Goal: Task Accomplishment & Management: Complete application form

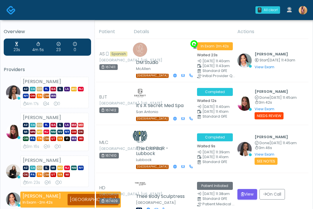
click at [301, 11] on img at bounding box center [302, 10] width 9 height 9
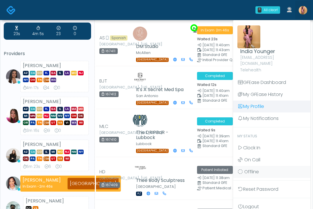
scroll to position [18, 0]
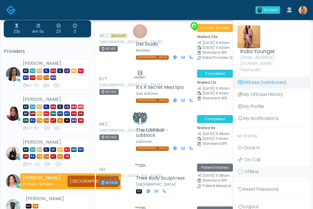
click at [258, 78] on link "GFEase Dashboard" at bounding box center [271, 83] width 77 height 12
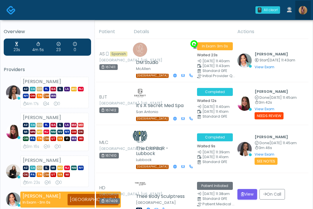
click at [300, 11] on img at bounding box center [302, 10] width 9 height 9
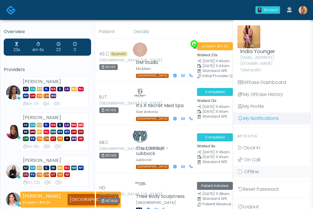
click at [249, 114] on link "My Notifications" at bounding box center [271, 119] width 77 height 12
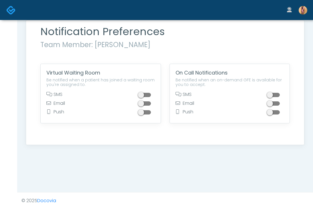
click at [147, 95] on span at bounding box center [144, 95] width 11 height 4
click at [147, 102] on span at bounding box center [144, 104] width 11 height 4
click at [147, 112] on span at bounding box center [144, 112] width 11 height 4
click at [302, 9] on img at bounding box center [302, 10] width 9 height 9
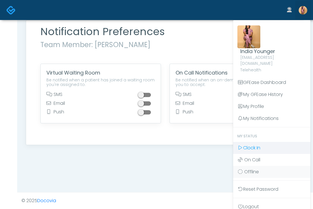
click at [253, 145] on span "Clock In" at bounding box center [251, 148] width 17 height 7
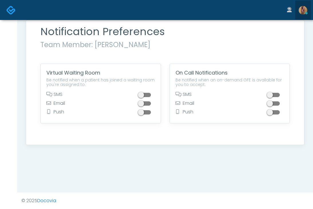
click at [299, 9] on img at bounding box center [302, 10] width 9 height 9
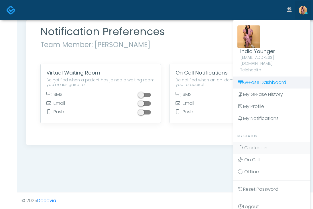
click at [253, 77] on link "GFEase Dashboard" at bounding box center [271, 83] width 77 height 12
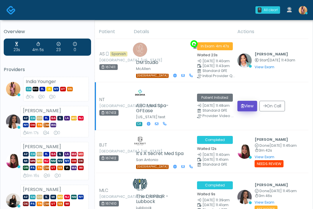
click at [245, 105] on button "View" at bounding box center [247, 106] width 20 height 11
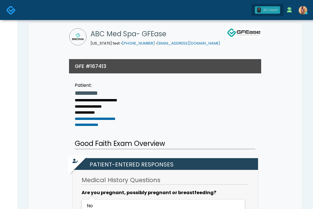
click at [266, 9] on div "All clear!" at bounding box center [270, 9] width 15 height 5
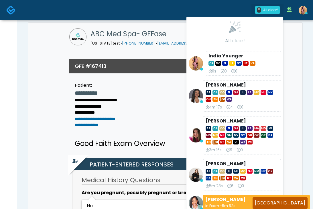
click at [265, 9] on div "All clear!" at bounding box center [270, 9] width 15 height 5
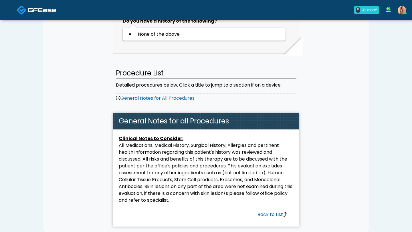
scroll to position [221, 0]
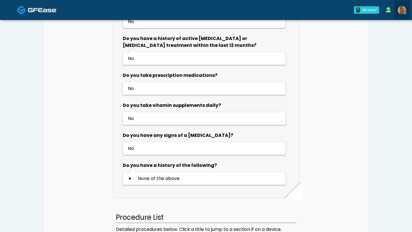
click at [312, 11] on img at bounding box center [402, 10] width 9 height 9
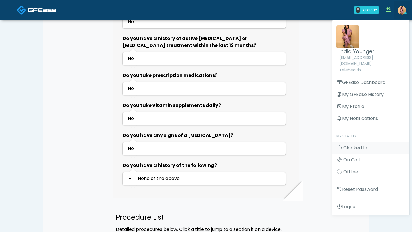
click at [309, 76] on div "**********" at bounding box center [206, 89] width 326 height 576
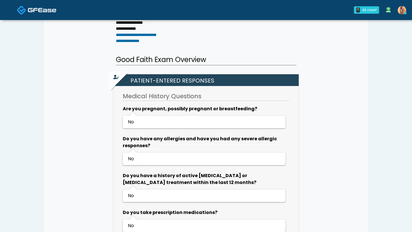
scroll to position [0, 0]
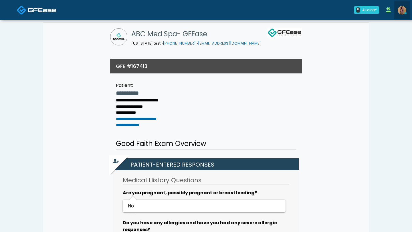
click at [312, 11] on img at bounding box center [402, 10] width 9 height 9
click at [400, 12] on img at bounding box center [402, 10] width 9 height 9
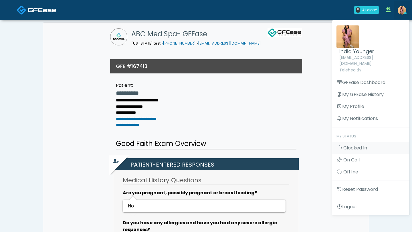
click at [400, 12] on img at bounding box center [402, 10] width 9 height 9
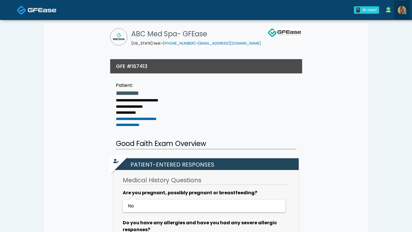
click at [403, 9] on img at bounding box center [402, 10] width 9 height 9
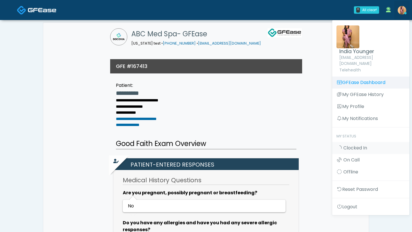
click at [373, 77] on link "GFEase Dashboard" at bounding box center [370, 83] width 77 height 12
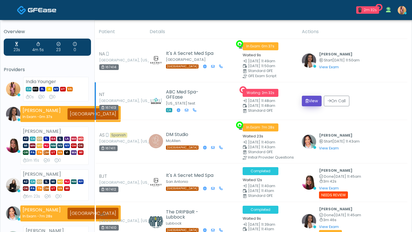
click at [317, 100] on button "View" at bounding box center [312, 101] width 20 height 11
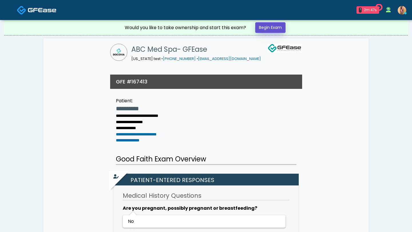
click at [272, 23] on link "Begin Exam" at bounding box center [270, 27] width 30 height 11
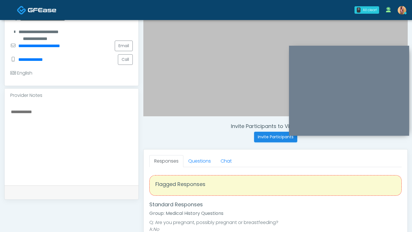
scroll to position [150, 0]
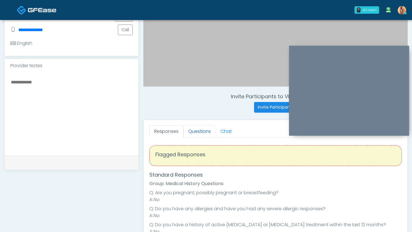
click at [204, 131] on link "Questions" at bounding box center [199, 132] width 32 height 12
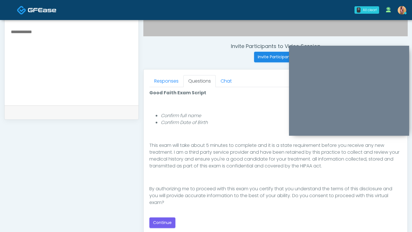
scroll to position [201, 0]
click at [165, 221] on button "Continue" at bounding box center [162, 222] width 26 height 11
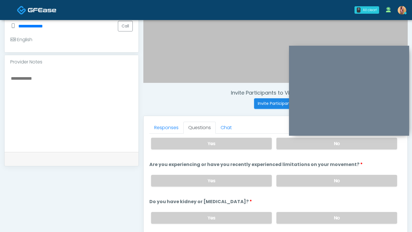
scroll to position [0, 0]
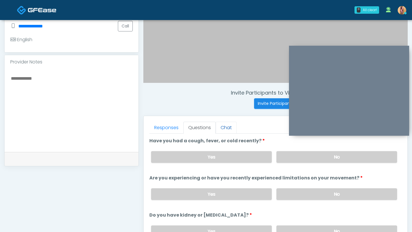
click at [226, 127] on link "Chat" at bounding box center [226, 128] width 21 height 12
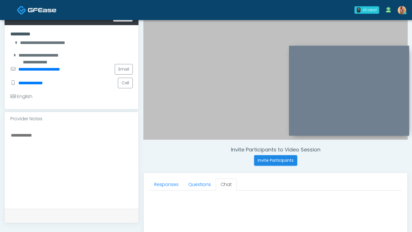
scroll to position [131, 0]
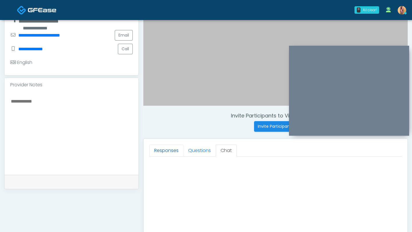
click at [177, 145] on link "Responses" at bounding box center [166, 151] width 34 height 12
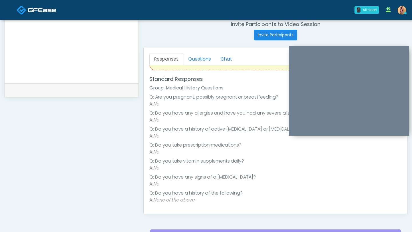
scroll to position [0, 0]
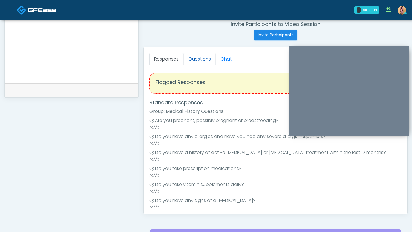
click at [200, 61] on link "Questions" at bounding box center [199, 59] width 32 height 12
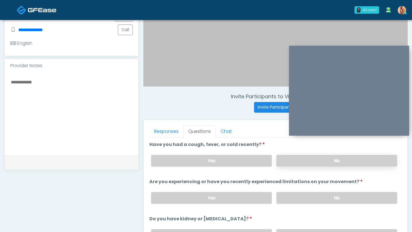
click at [294, 159] on label "No" at bounding box center [336, 161] width 121 height 12
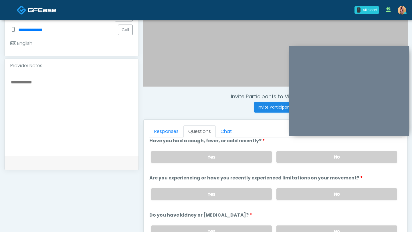
scroll to position [9, 0]
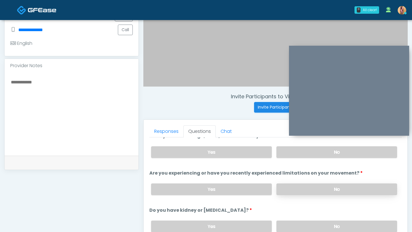
click at [300, 190] on label "No" at bounding box center [336, 190] width 121 height 12
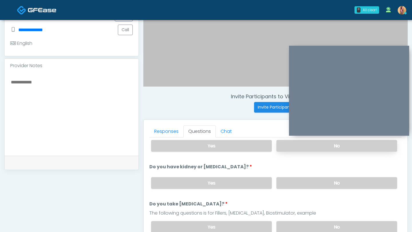
scroll to position [61, 0]
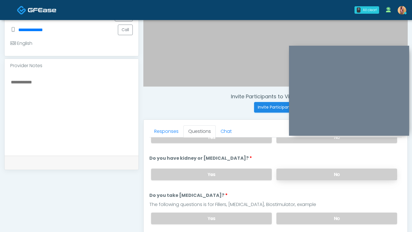
click at [299, 173] on label "No" at bounding box center [336, 175] width 121 height 12
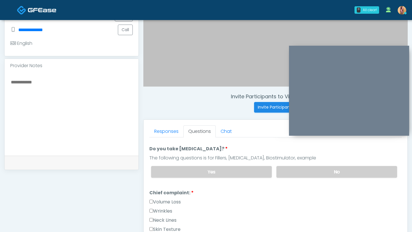
scroll to position [108, 0]
click at [300, 171] on label "No" at bounding box center [336, 172] width 121 height 12
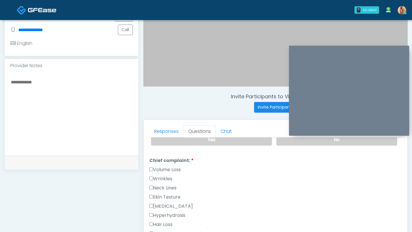
scroll to position [157, 0]
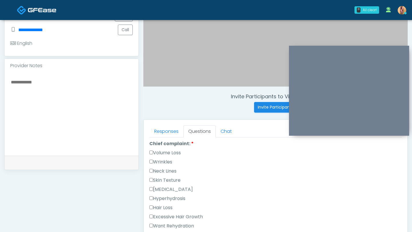
click at [149, 159] on div "Responses Questions Chat Good Faith Exam Script Good Faith Exam Script INTRODUC…" at bounding box center [276, 203] width 264 height 167
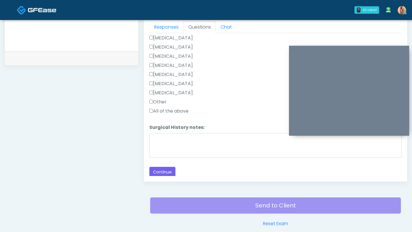
scroll to position [270, 0]
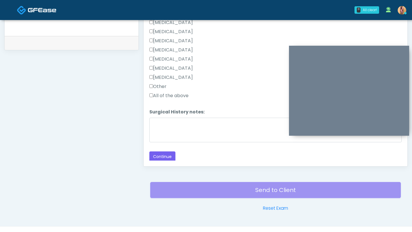
click at [163, 161] on div "Responses Questions Chat Good Faith Exam Script Good Faith Exam Script INTRODUC…" at bounding box center [276, 83] width 264 height 167
click at [160, 153] on button "Continue" at bounding box center [162, 157] width 26 height 11
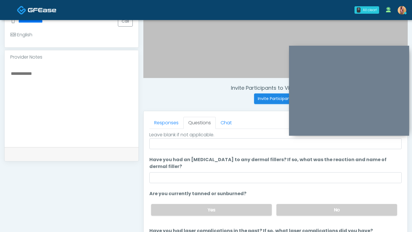
scroll to position [162, 0]
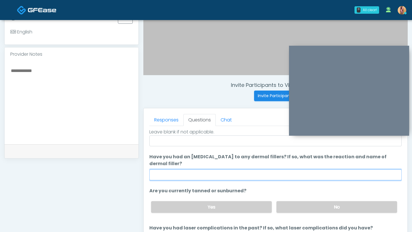
click at [184, 175] on input "Have you had an allergic response to any dermal fillers? If so, what was the re…" at bounding box center [275, 175] width 252 height 11
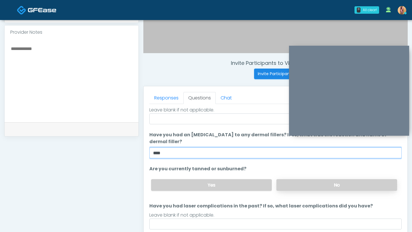
type input "***"
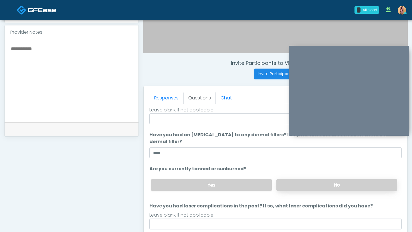
click at [309, 183] on label "No" at bounding box center [336, 185] width 121 height 12
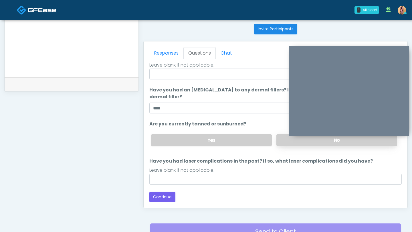
scroll to position [238, 0]
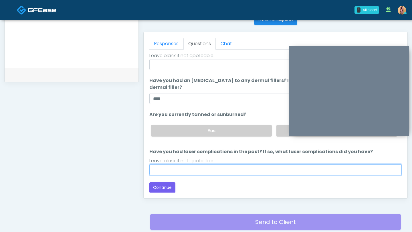
click at [294, 167] on input "Have you had laser complications in the past? If so, what laser complications d…" at bounding box center [275, 170] width 252 height 11
type input "***"
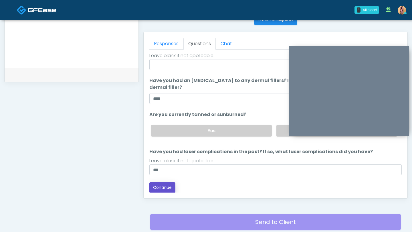
click at [171, 188] on button "Continue" at bounding box center [162, 188] width 26 height 11
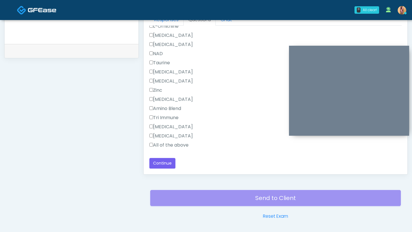
scroll to position [281, 0]
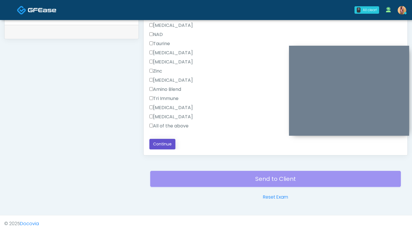
click at [167, 143] on button "Continue" at bounding box center [162, 144] width 26 height 11
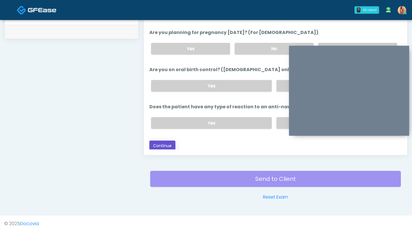
click at [161, 142] on button "Continue" at bounding box center [162, 146] width 26 height 11
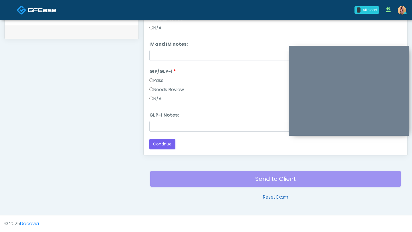
click at [277, 197] on link "Reset Exam" at bounding box center [275, 197] width 25 height 7
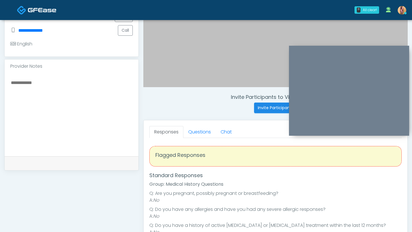
scroll to position [2, 0]
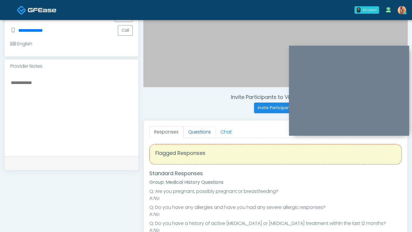
click at [201, 131] on link "Questions" at bounding box center [199, 132] width 32 height 12
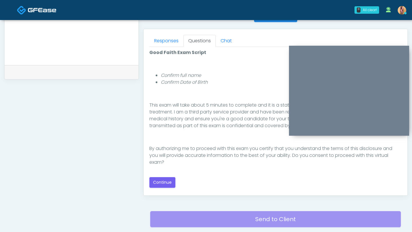
scroll to position [281, 0]
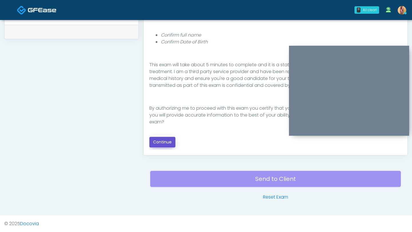
click at [167, 141] on button "Continue" at bounding box center [162, 142] width 26 height 11
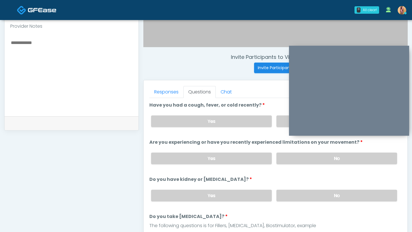
scroll to position [161, 0]
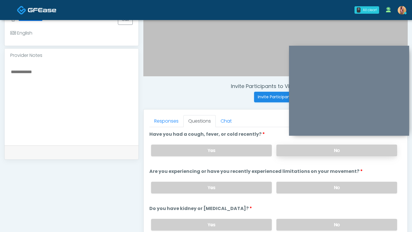
click at [312, 151] on label "No" at bounding box center [336, 151] width 121 height 12
click at [313, 184] on label "No" at bounding box center [336, 188] width 121 height 12
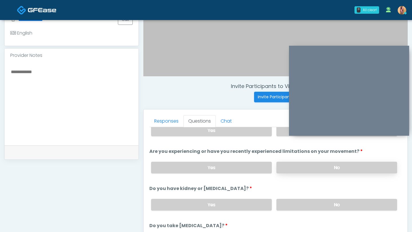
scroll to position [59, 0]
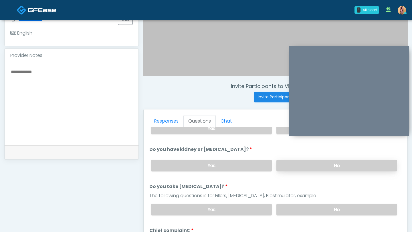
click at [307, 169] on label "No" at bounding box center [336, 166] width 121 height 12
click at [311, 210] on label "No" at bounding box center [336, 210] width 121 height 12
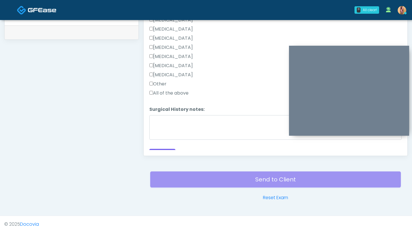
scroll to position [391, 0]
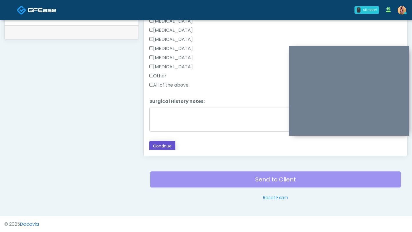
click at [160, 142] on button "Continue" at bounding box center [162, 146] width 26 height 11
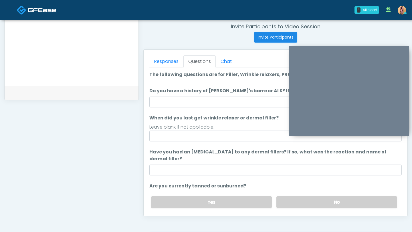
scroll to position [182, 0]
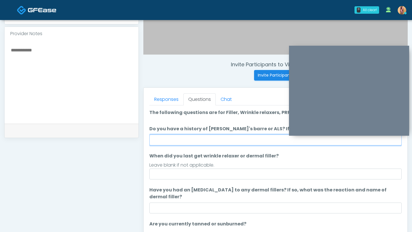
click at [168, 143] on input "Do you have a history of [PERSON_NAME]'s barre or ALS? If so, please provide de…" at bounding box center [275, 140] width 252 height 11
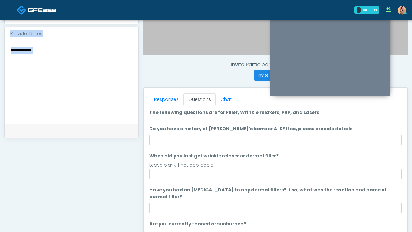
drag, startPoint x: 316, startPoint y: 50, endPoint x: 296, endPoint y: 11, distance: 44.2
click at [296, 11] on div "0 All clear! All clear! [PERSON_NAME] AZ CA CO IL MI [GEOGRAPHIC_DATA] [GEOGRAP…" at bounding box center [206, 75] width 412 height 514
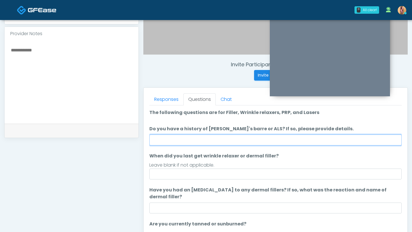
click at [224, 138] on input "Do you have a history of [PERSON_NAME]'s barre or ALS? If so, please provide de…" at bounding box center [275, 140] width 252 height 11
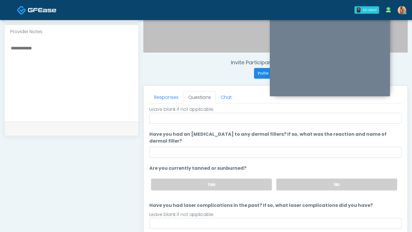
scroll to position [187, 0]
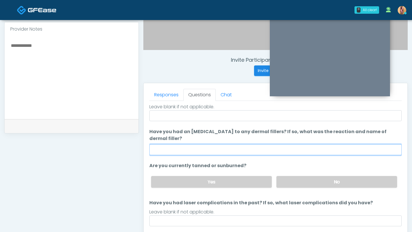
click at [224, 154] on input "Have you had an [MEDICAL_DATA] to any dermal fillers? If so, what was the react…" at bounding box center [275, 150] width 252 height 11
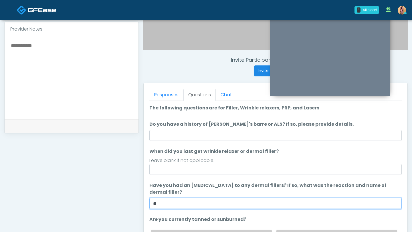
type input "**"
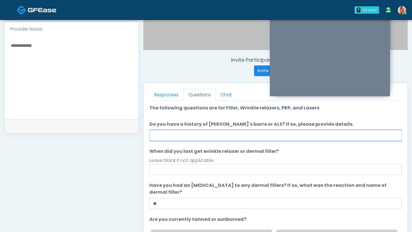
click at [243, 137] on input "Do you have a history of [PERSON_NAME]'s barre or ALS? If so, please provide de…" at bounding box center [275, 135] width 252 height 11
type input "**"
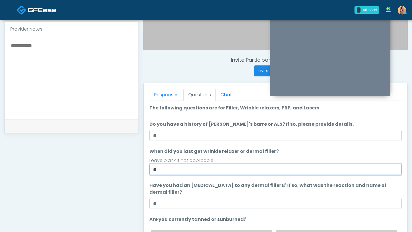
type input "*"
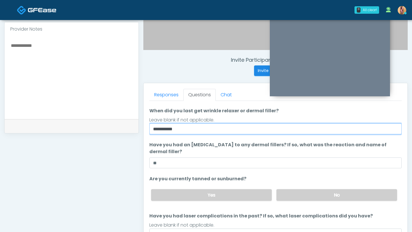
scroll to position [54, 0]
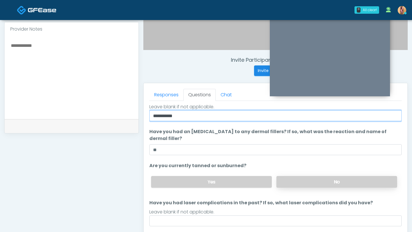
type input "**********"
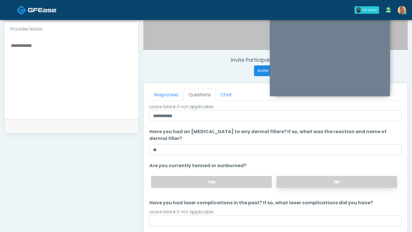
click at [298, 184] on label "No" at bounding box center [336, 182] width 121 height 12
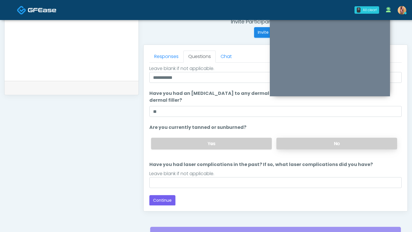
scroll to position [281, 0]
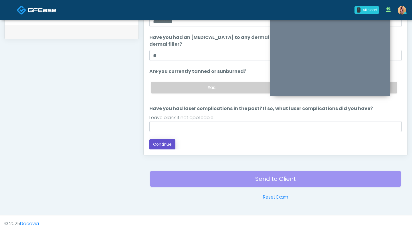
click at [170, 144] on button "Continue" at bounding box center [162, 144] width 26 height 11
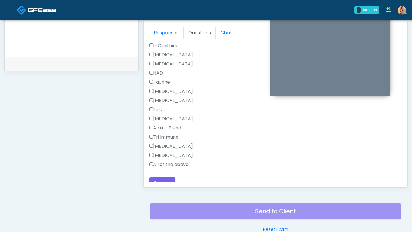
scroll to position [467, 0]
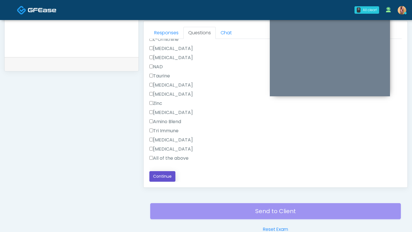
click at [155, 175] on button "Continue" at bounding box center [162, 176] width 26 height 11
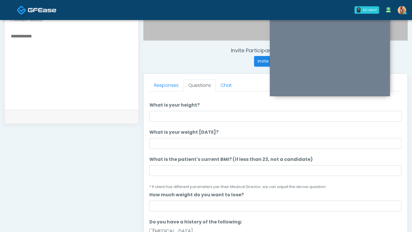
scroll to position [0, 0]
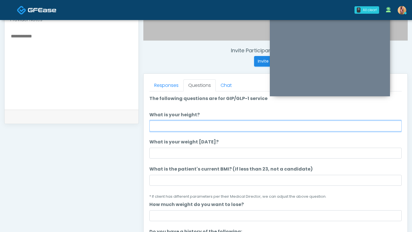
click at [178, 127] on input "What is your height?" at bounding box center [275, 126] width 252 height 11
type input "***"
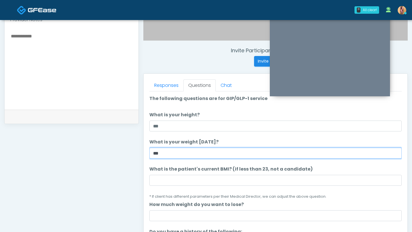
type input "***"
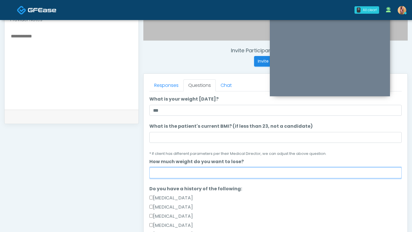
scroll to position [44, 0]
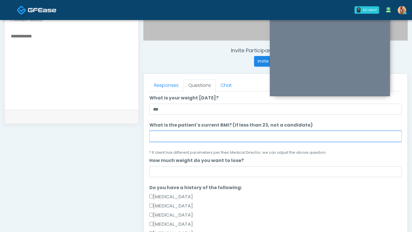
click at [189, 136] on input "What is the patient's current BMI? (if less than 23, not a candidate)" at bounding box center [275, 136] width 252 height 11
type input "**"
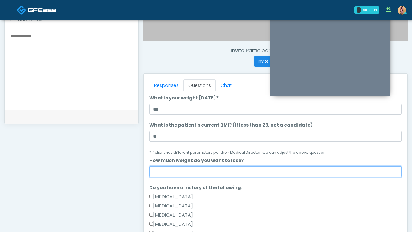
click at [183, 173] on input "How much weight do you want to lose?" at bounding box center [275, 172] width 252 height 11
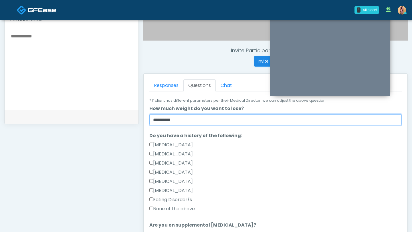
scroll to position [100, 0]
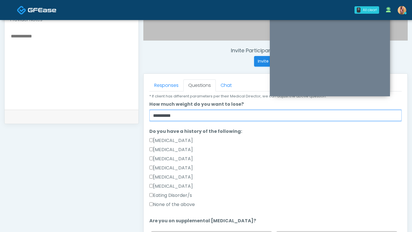
type input "*********"
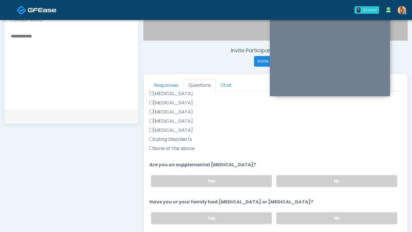
scroll to position [175, 0]
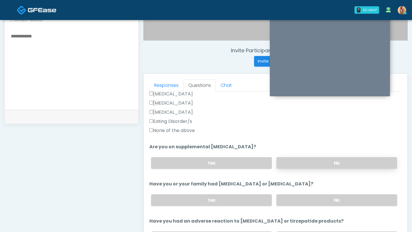
click at [314, 164] on label "No" at bounding box center [336, 163] width 121 height 12
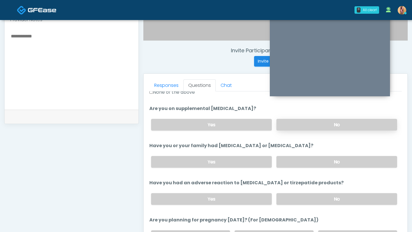
scroll to position [213, 0]
click at [314, 163] on label "No" at bounding box center [336, 162] width 121 height 12
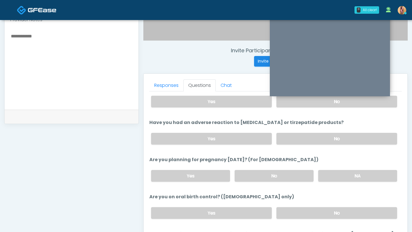
scroll to position [274, 0]
click at [311, 139] on label "No" at bounding box center [336, 138] width 121 height 12
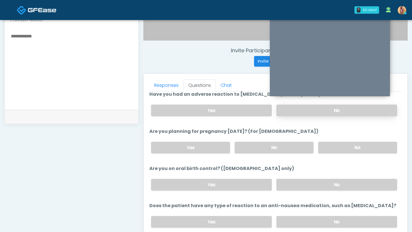
scroll to position [304, 0]
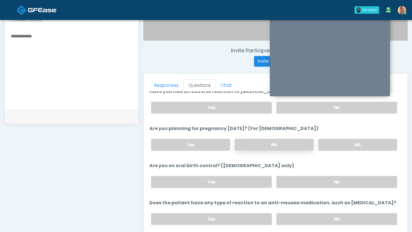
click at [300, 143] on label "No" at bounding box center [274, 145] width 79 height 12
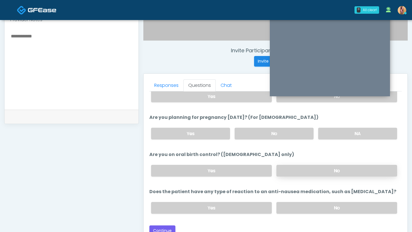
click at [310, 166] on label "No" at bounding box center [336, 171] width 121 height 12
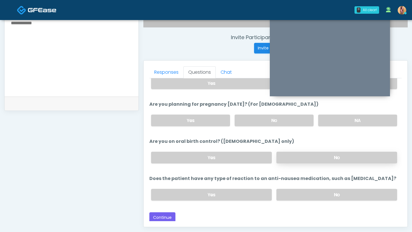
scroll to position [215, 0]
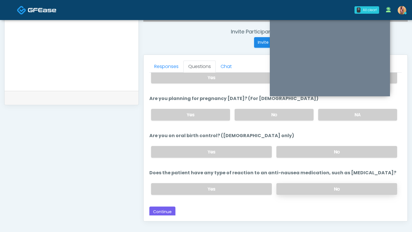
click at [307, 189] on label "No" at bounding box center [336, 189] width 121 height 12
click at [158, 211] on button "Continue" at bounding box center [162, 212] width 26 height 11
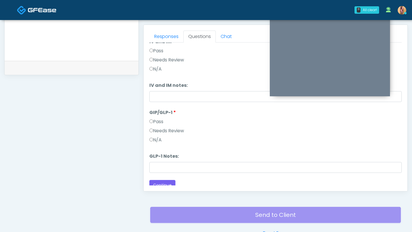
scroll to position [308, 0]
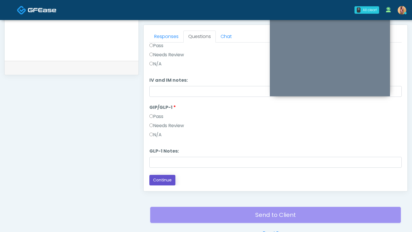
click at [165, 182] on button "Continue" at bounding box center [162, 180] width 26 height 11
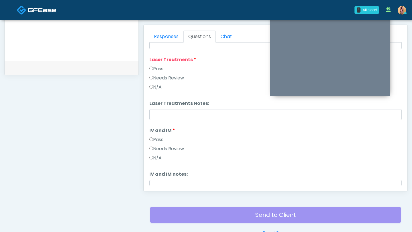
click at [151, 66] on label "Pass" at bounding box center [156, 69] width 14 height 7
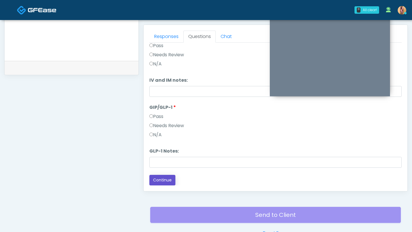
click at [166, 181] on button "Continue" at bounding box center [162, 180] width 26 height 11
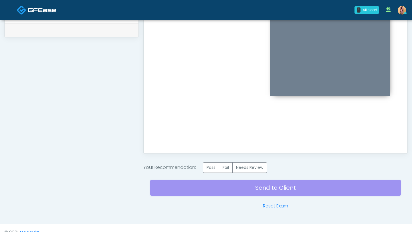
scroll to position [284, 0]
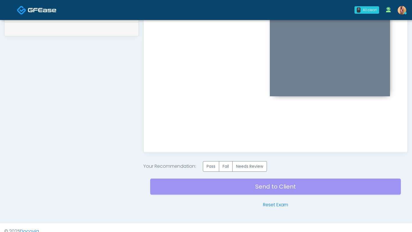
click at [250, 192] on div "Send to Client Reset Exam" at bounding box center [275, 190] width 251 height 37
click at [213, 166] on label "Pass" at bounding box center [211, 166] width 16 height 11
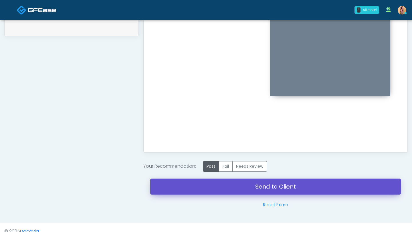
click at [249, 185] on link "Send to Client" at bounding box center [275, 187] width 251 height 16
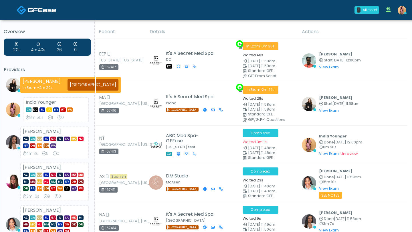
click at [401, 12] on img at bounding box center [402, 10] width 9 height 9
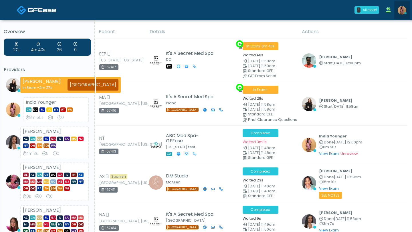
click at [401, 13] on img at bounding box center [402, 10] width 9 height 9
